Goal: Information Seeking & Learning: Learn about a topic

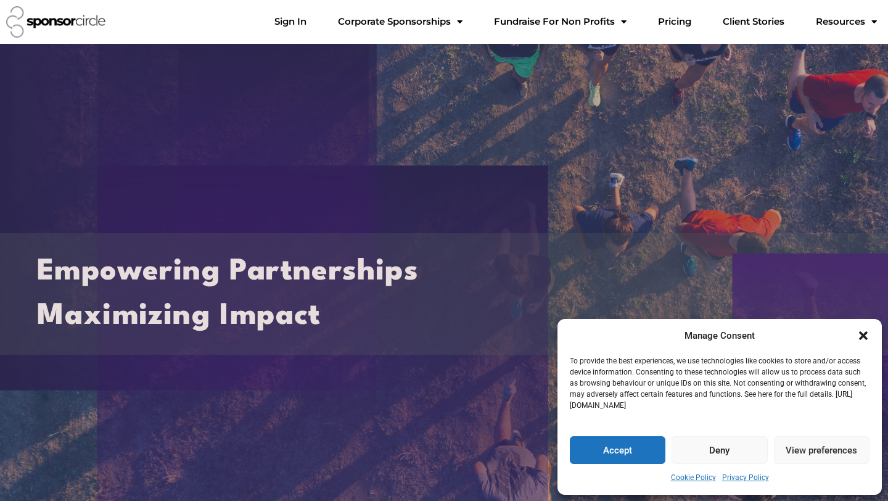
scroll to position [112, 0]
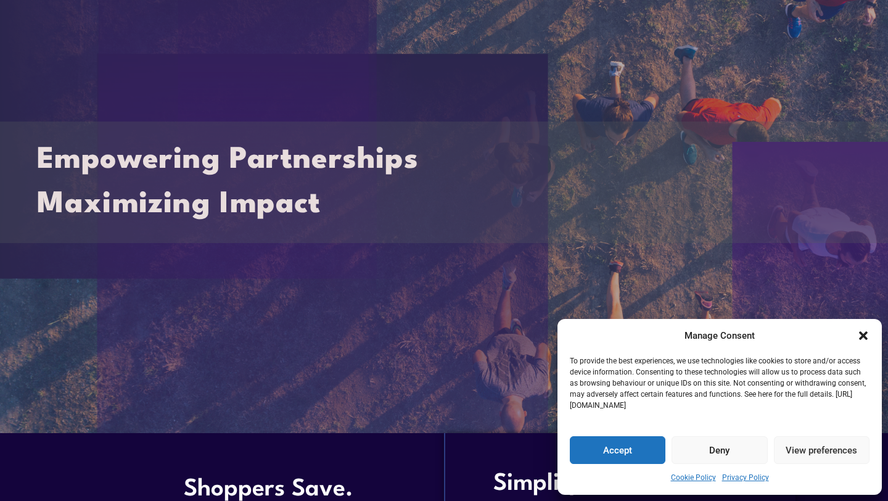
click at [858, 335] on icon "Close dialogue" at bounding box center [863, 335] width 12 height 12
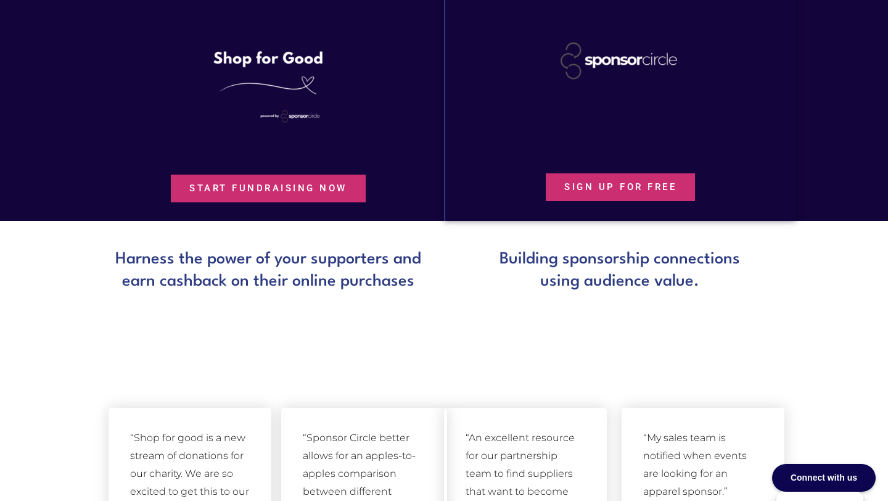
scroll to position [0, 0]
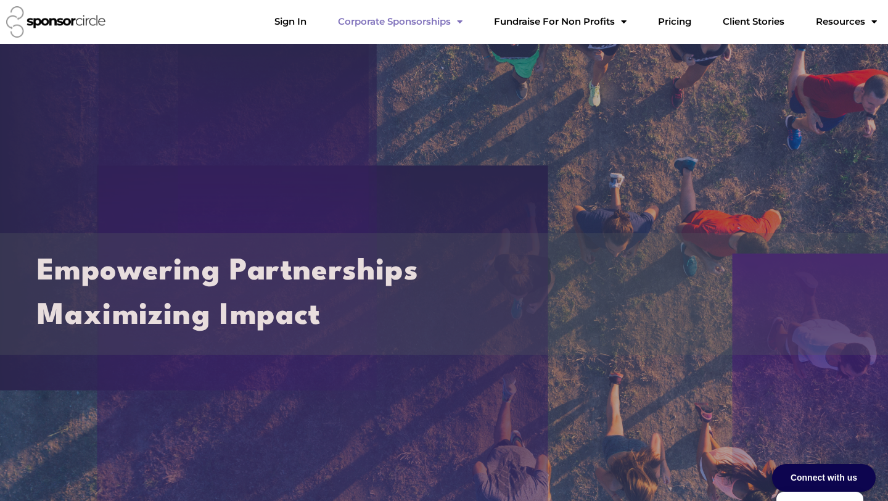
click at [463, 25] on link "Corporate Sponsorships" at bounding box center [400, 21] width 144 height 25
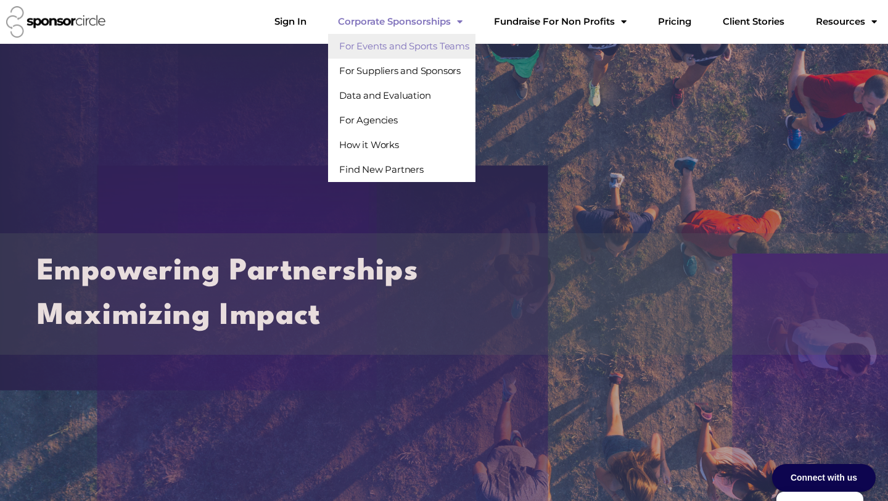
click at [440, 44] on link "For Events and Sports Teams" at bounding box center [401, 46] width 147 height 25
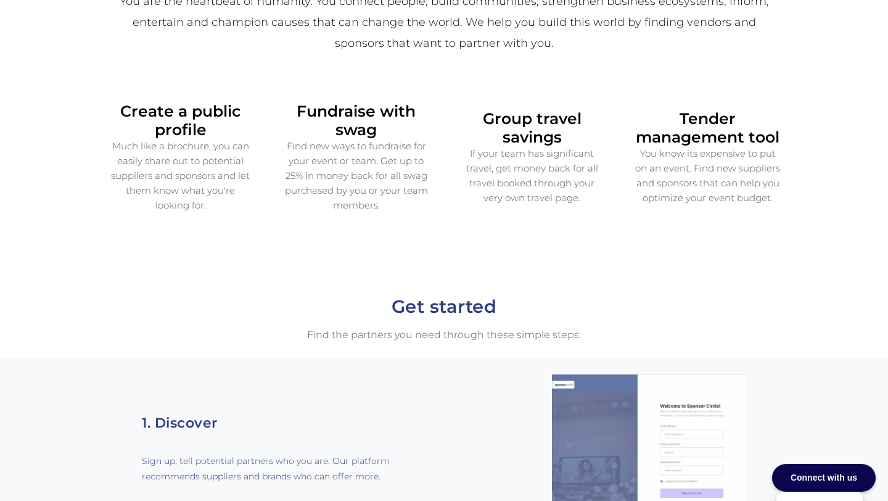
scroll to position [702, 0]
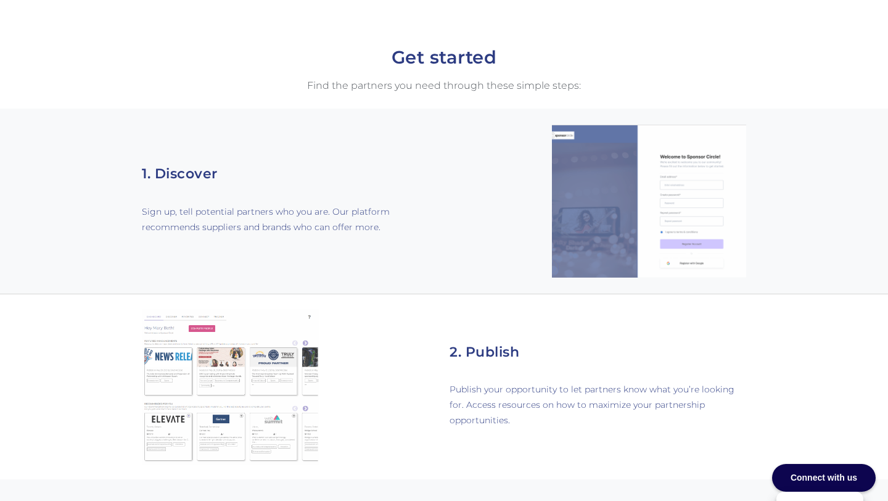
click at [681, 169] on img at bounding box center [649, 201] width 194 height 153
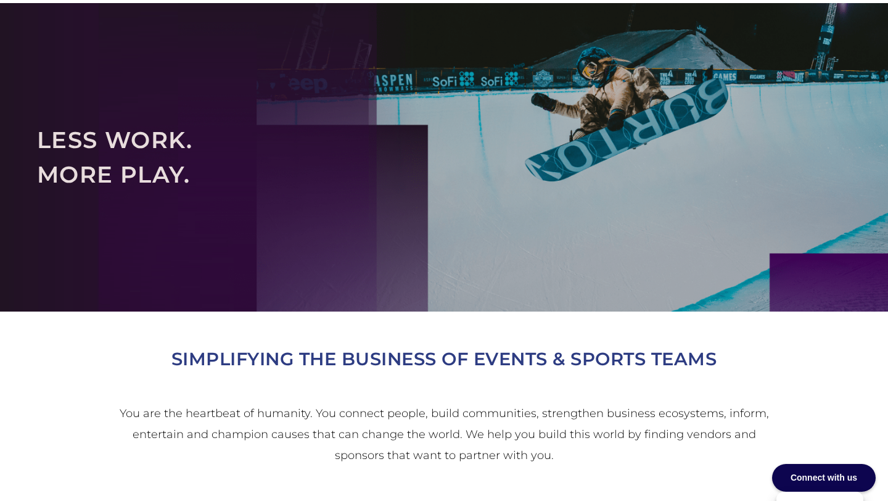
scroll to position [0, 0]
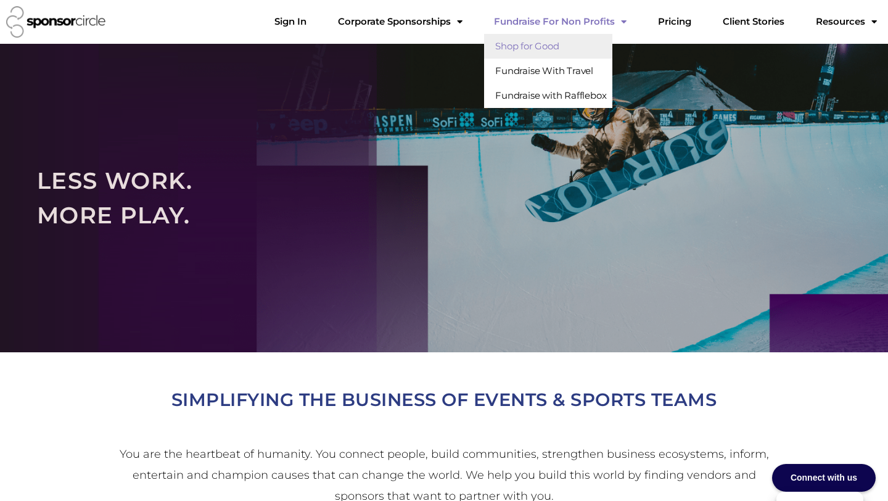
click at [612, 43] on link "Shop for Good" at bounding box center [548, 46] width 128 height 25
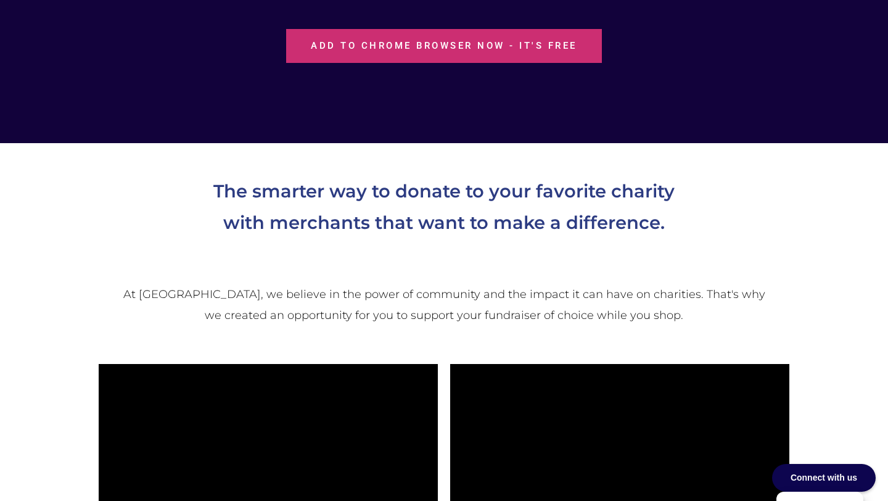
scroll to position [363, 0]
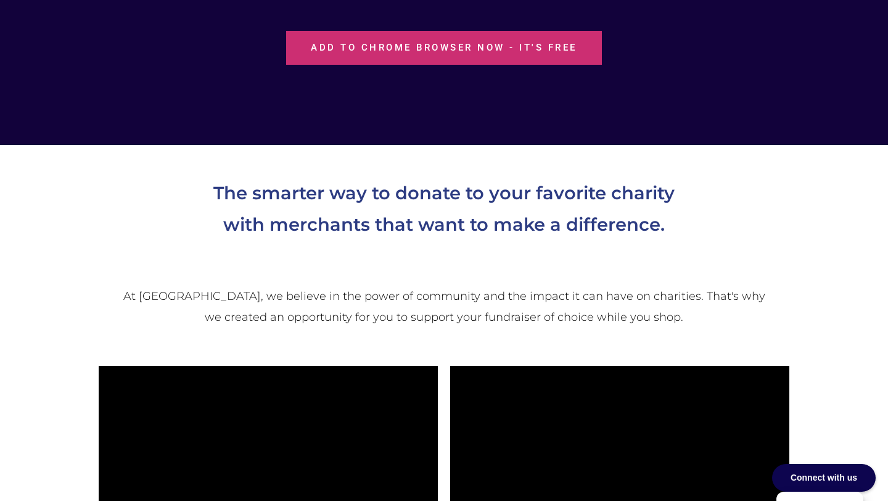
click at [657, 220] on h1 "The smarter way to donate to your favorite charity with merchants that want to …" at bounding box center [443, 208] width 657 height 63
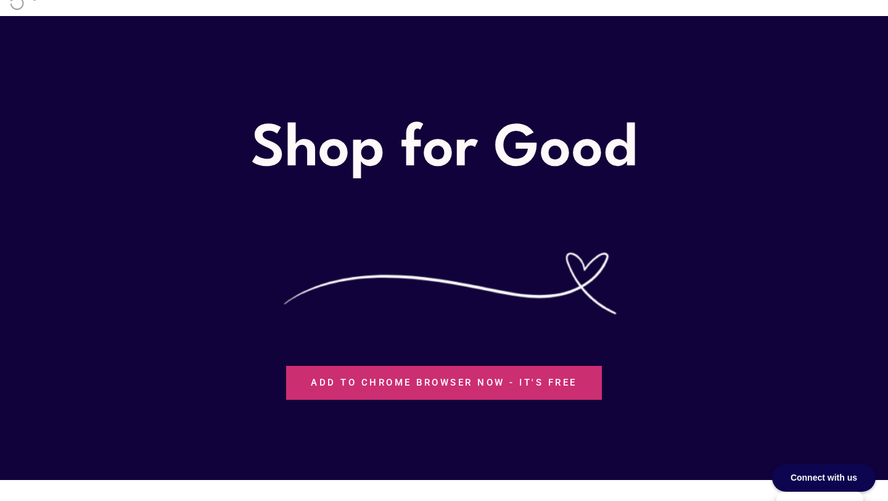
scroll to position [0, 0]
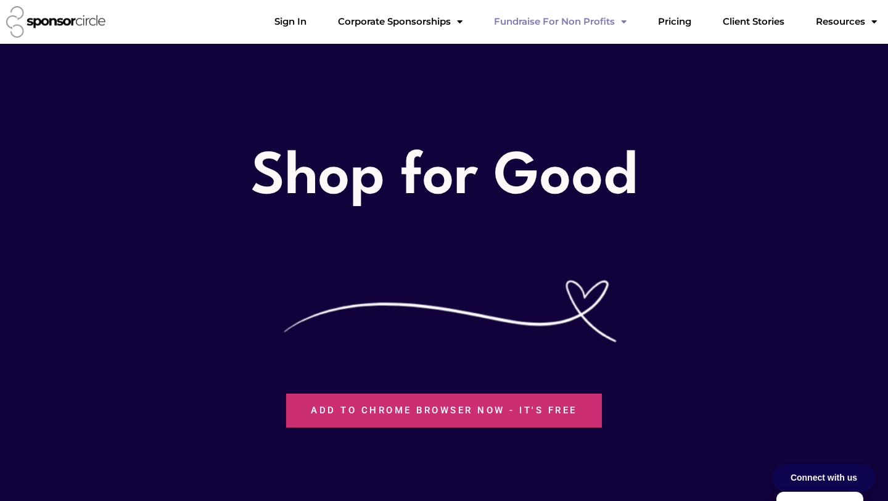
click at [594, 21] on link "Fundraise For Non Profits" at bounding box center [560, 21] width 152 height 25
click at [582, 28] on link "Fundraise For Non Profits" at bounding box center [560, 21] width 152 height 25
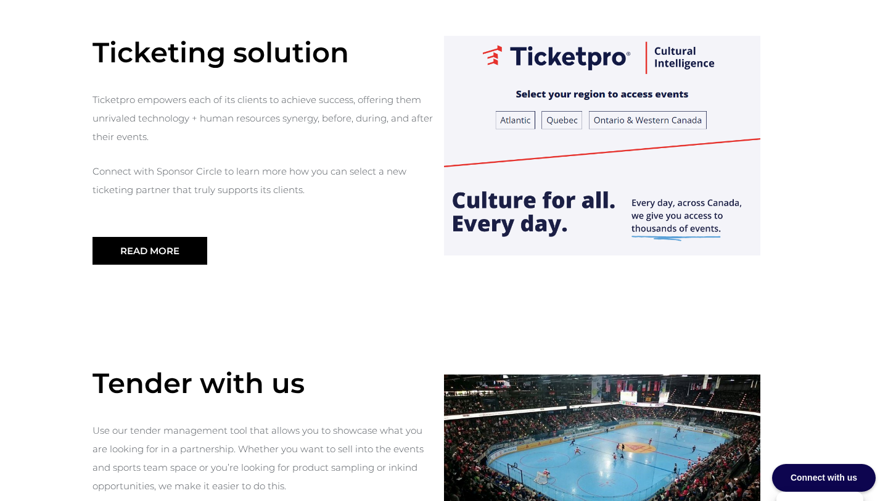
scroll to position [1263, 0]
